Goal: Task Accomplishment & Management: Manage account settings

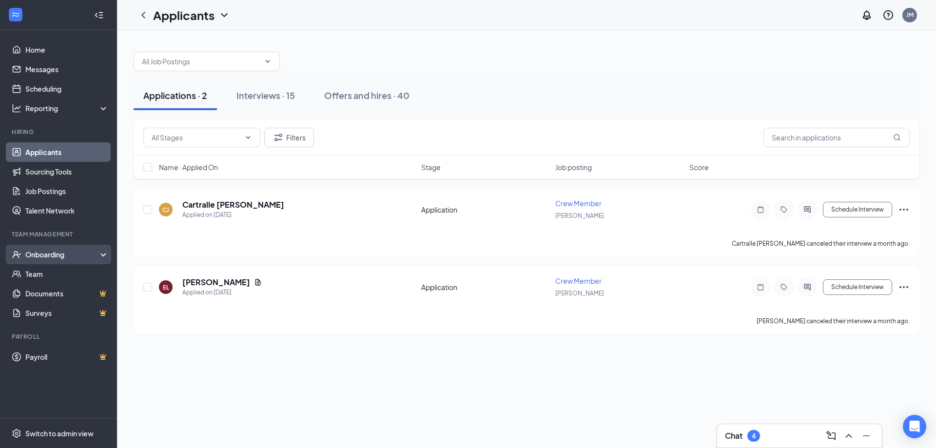
click at [55, 259] on div "Onboarding" at bounding box center [62, 255] width 75 height 10
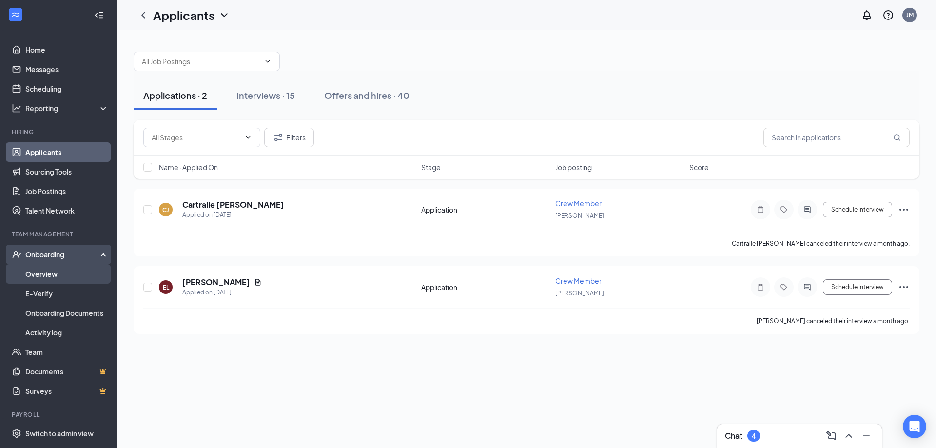
click at [50, 275] on link "Overview" at bounding box center [66, 274] width 83 height 20
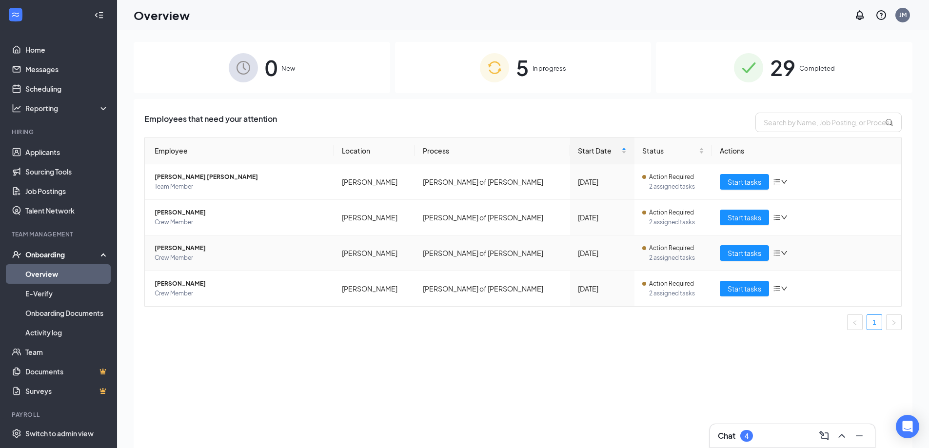
click at [180, 254] on span "Crew Member" at bounding box center [241, 258] width 172 height 10
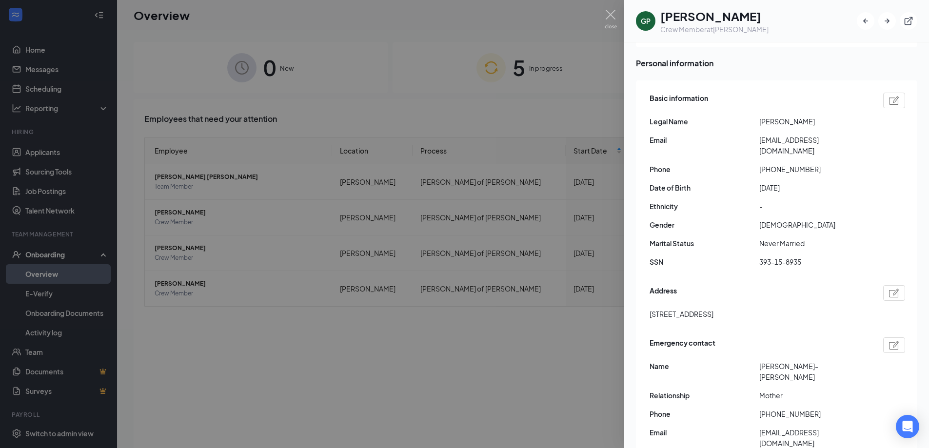
scroll to position [130, 0]
